Goal: Book appointment/travel/reservation

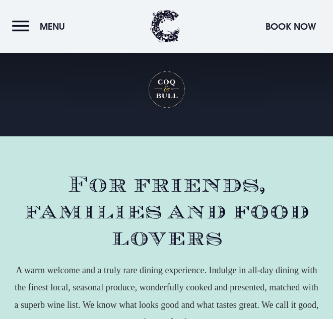
click at [17, 27] on button "Menu" at bounding box center [41, 27] width 58 height 22
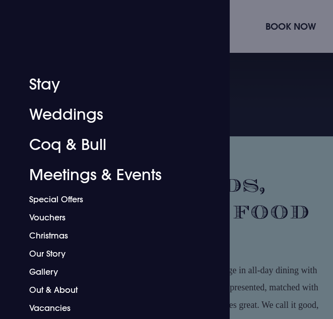
scroll to position [172, 0]
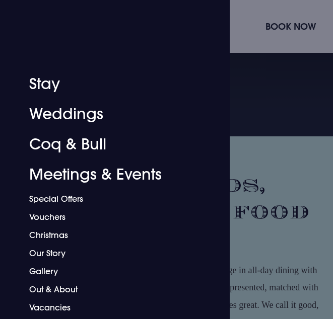
click at [49, 152] on link "Coq & Bull" at bounding box center [108, 144] width 159 height 30
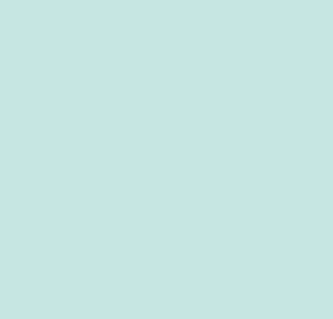
scroll to position [229, 0]
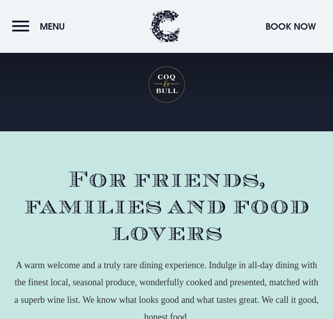
click at [53, 32] on span "Menu" at bounding box center [52, 27] width 25 height 12
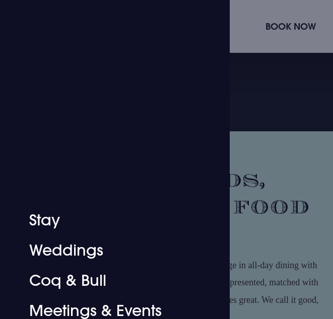
scroll to position [71, 0]
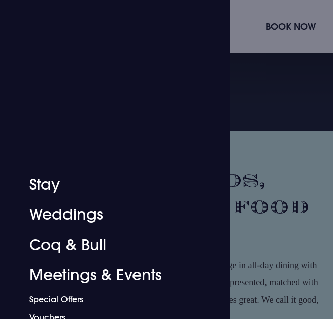
click at [74, 247] on link "Coq & Bull" at bounding box center [108, 245] width 159 height 30
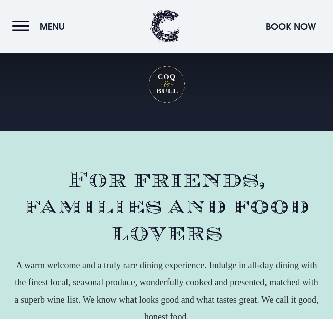
scroll to position [1288, 0]
